Goal: Information Seeking & Learning: Learn about a topic

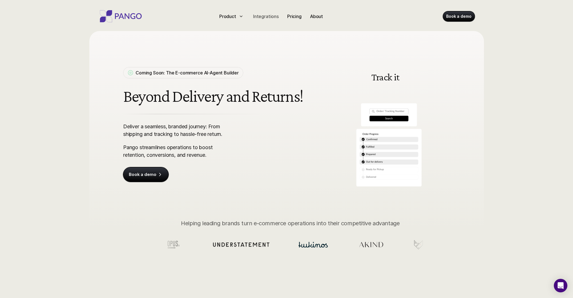
click at [265, 16] on p "Integrations" at bounding box center [266, 16] width 26 height 7
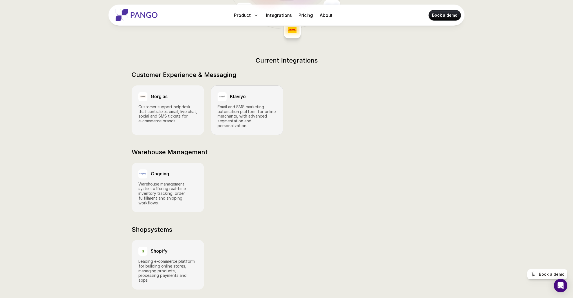
scroll to position [210, 0]
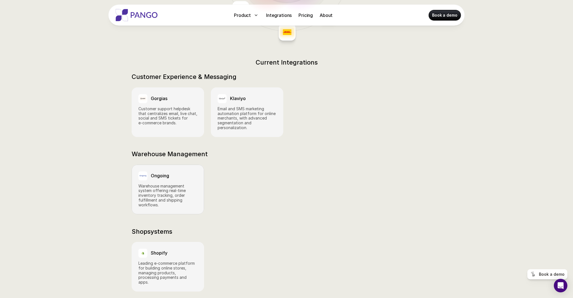
click at [175, 184] on p "Warehouse management system offering real‑time inventory tracking, order fulfil…" at bounding box center [167, 196] width 59 height 24
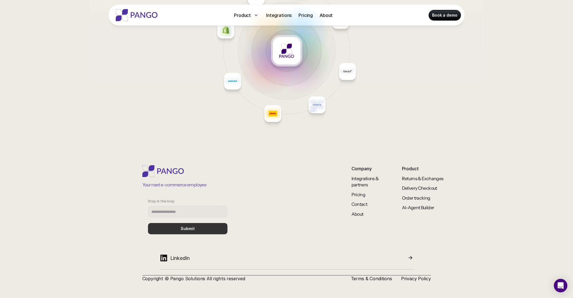
scroll to position [2528, 0]
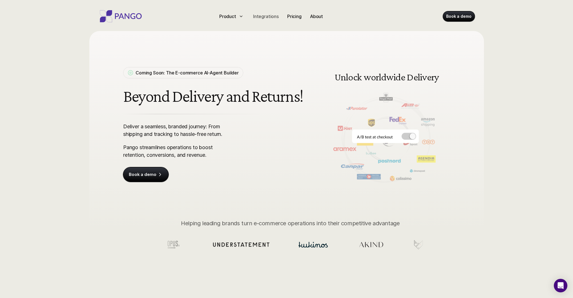
click at [265, 17] on p "Integrations" at bounding box center [266, 16] width 26 height 7
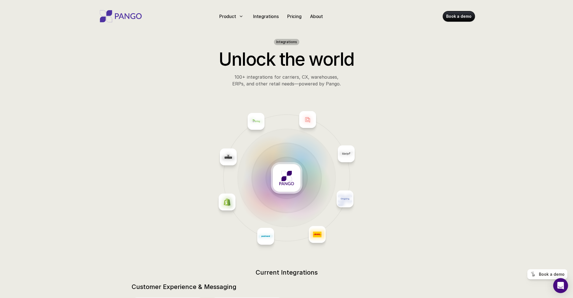
click at [561, 288] on icon "Open Intercom Messenger" at bounding box center [560, 285] width 7 height 7
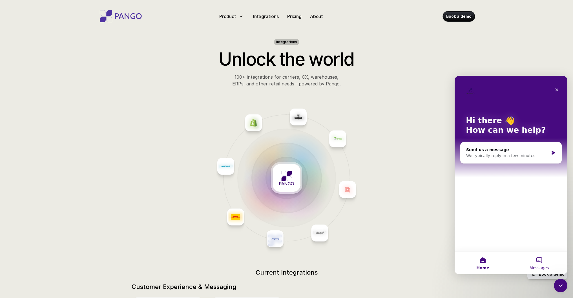
click at [539, 264] on button "Messages" at bounding box center [539, 263] width 56 height 23
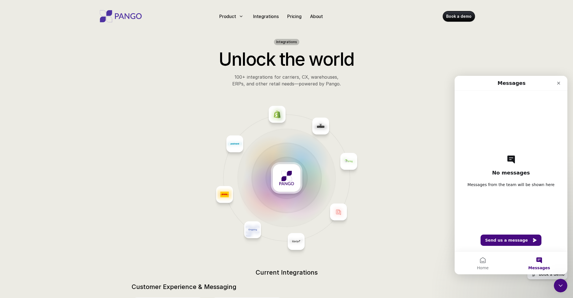
click at [511, 186] on span "Messages from the team will be shown here" at bounding box center [510, 185] width 87 height 6
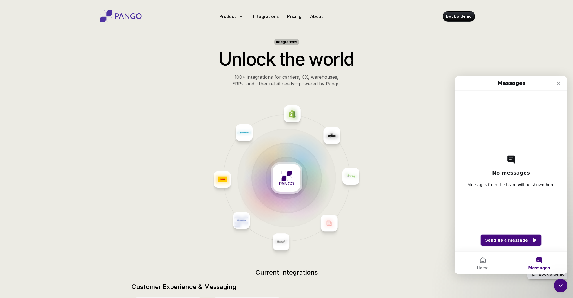
click at [524, 240] on button "Send us a message" at bounding box center [510, 239] width 61 height 11
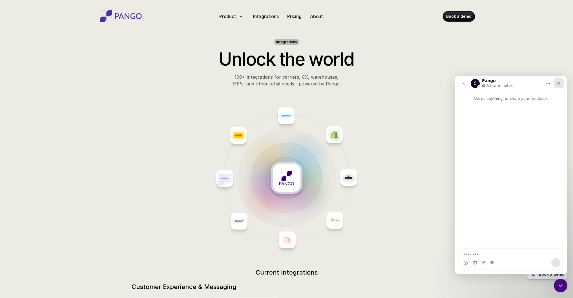
click at [559, 81] on icon "Close" at bounding box center [558, 83] width 5 height 5
